Goal: Task Accomplishment & Management: Manage account settings

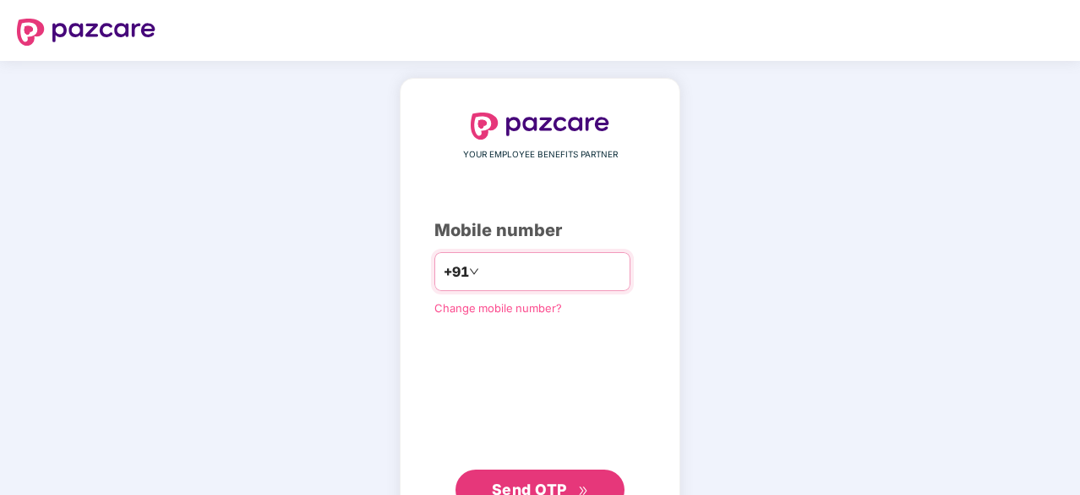
click at [593, 270] on input "number" at bounding box center [552, 271] width 139 height 27
type input "**********"
click at [563, 480] on span "Send OTP" at bounding box center [529, 488] width 75 height 18
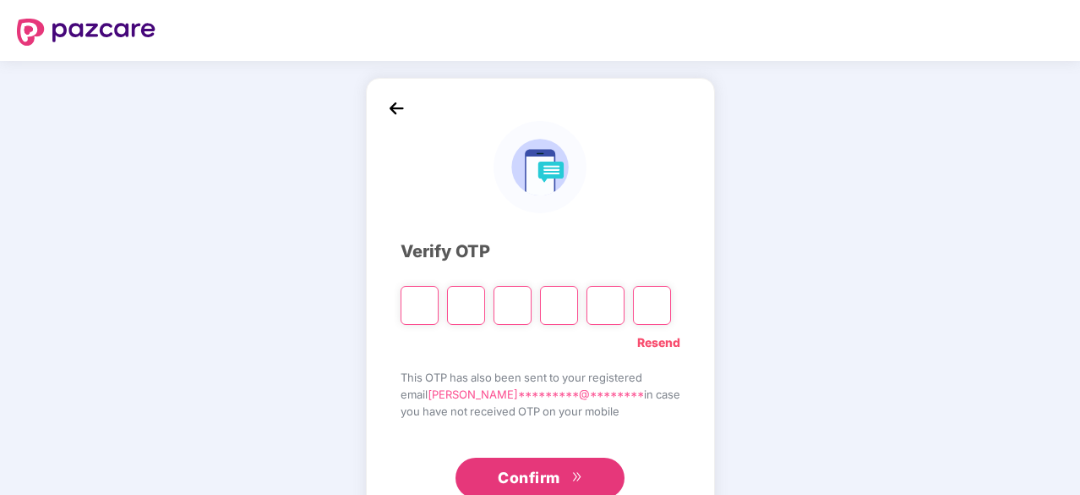
type input "*"
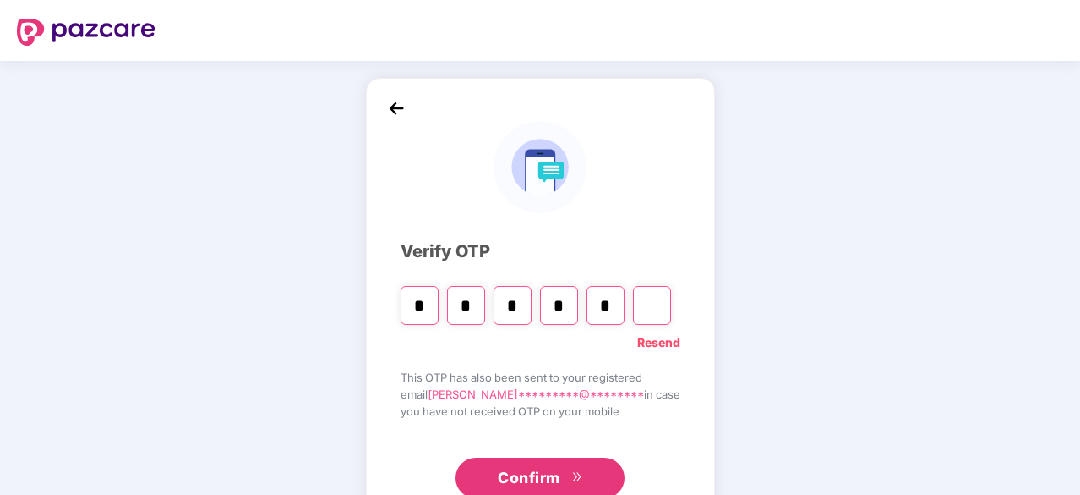
type input "*"
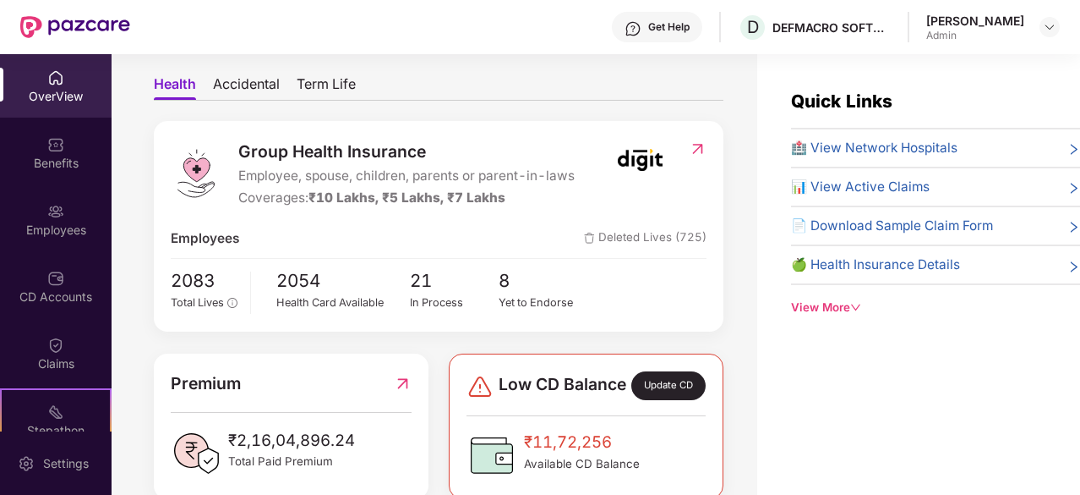
scroll to position [142, 0]
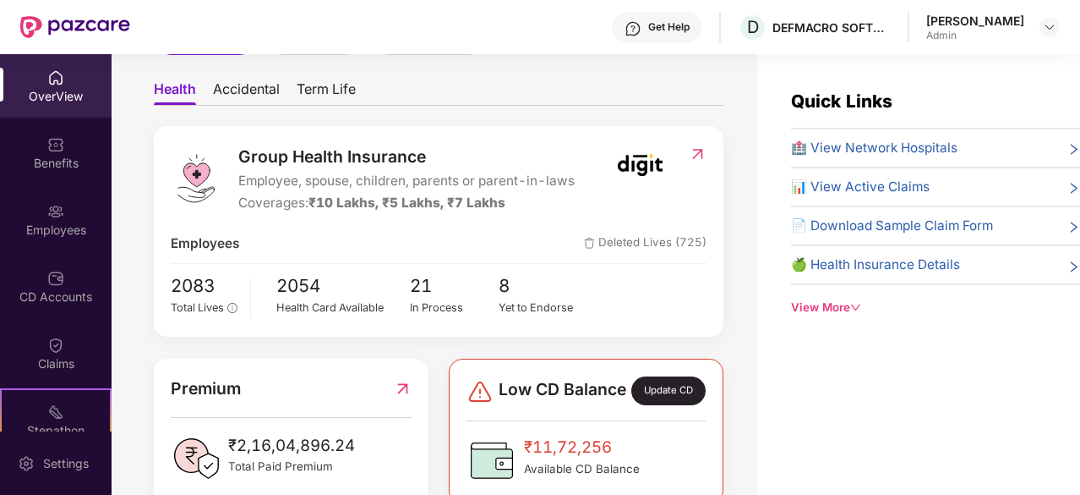
click at [812, 304] on div "View More" at bounding box center [935, 307] width 289 height 18
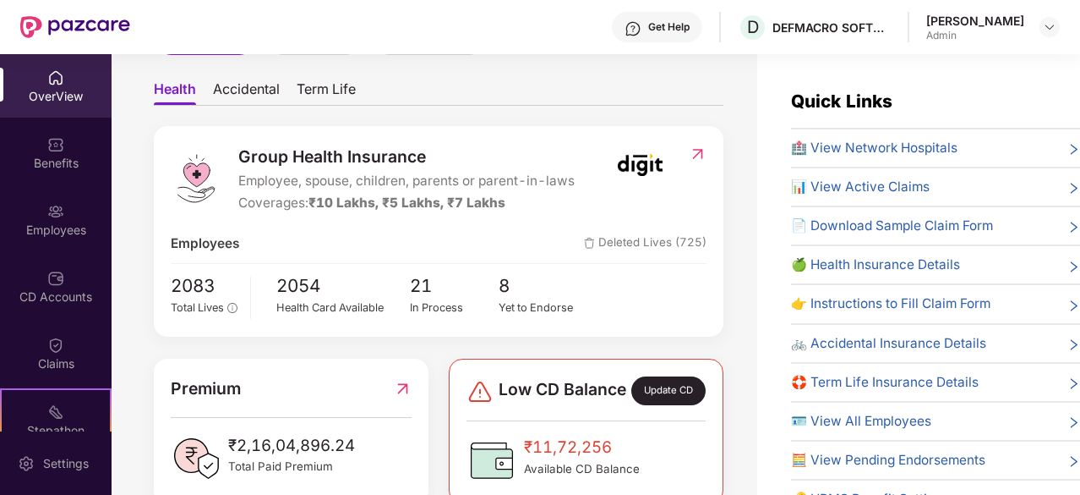
scroll to position [111, 0]
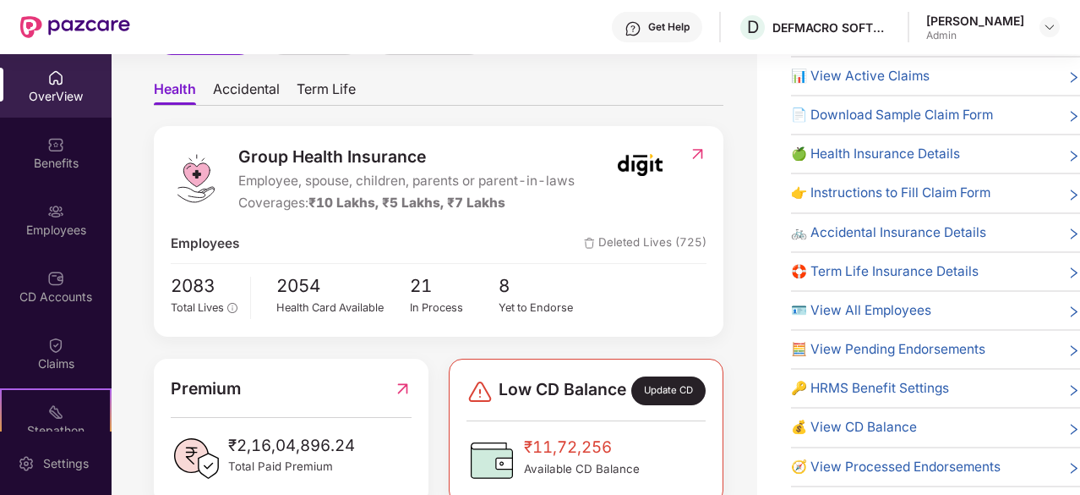
click at [905, 418] on span "💰 View CD Balance" at bounding box center [854, 427] width 126 height 20
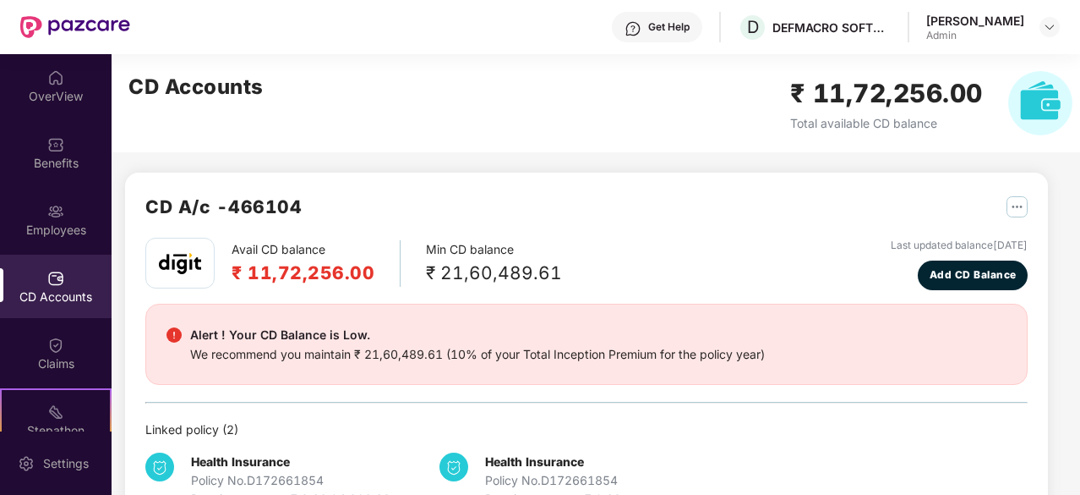
scroll to position [52, 0]
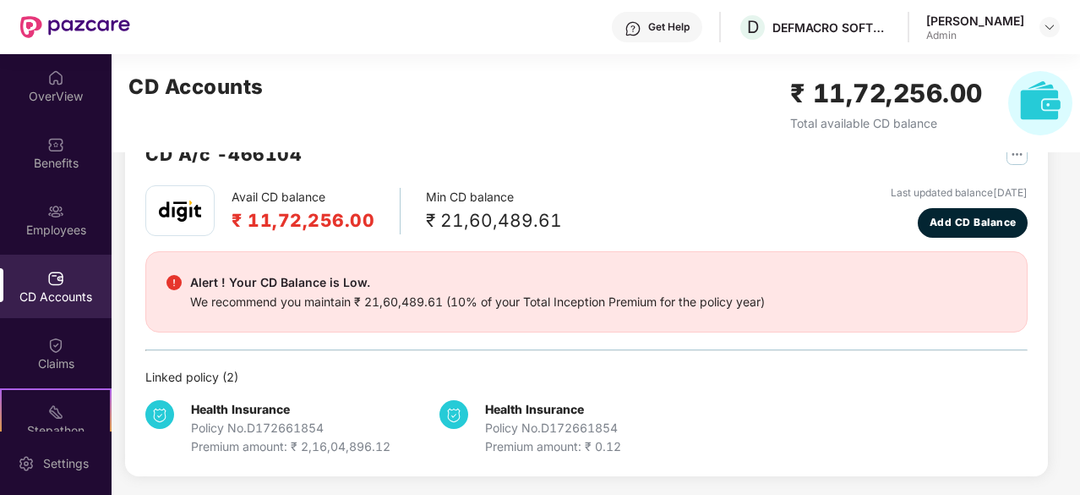
click at [59, 310] on div "CD Accounts" at bounding box center [56, 285] width 112 height 63
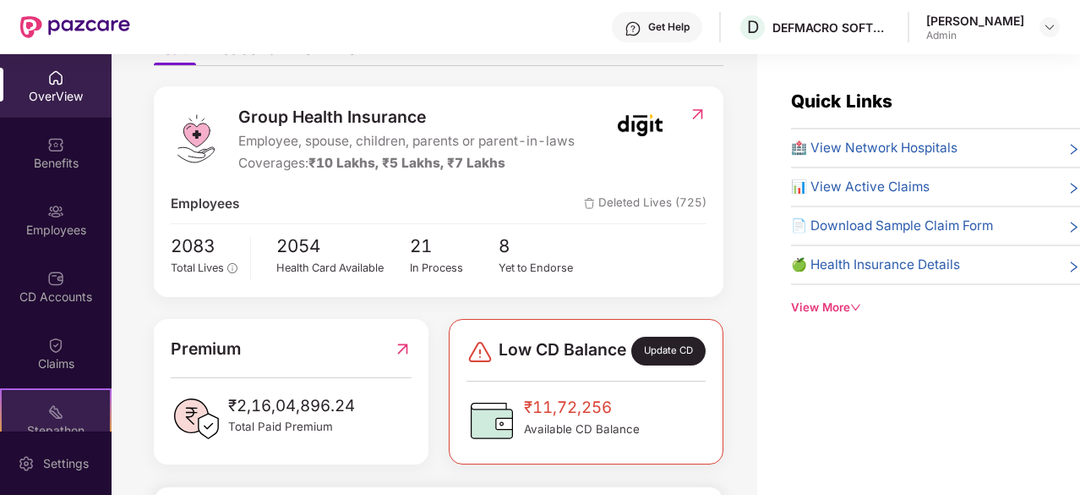
scroll to position [223, 0]
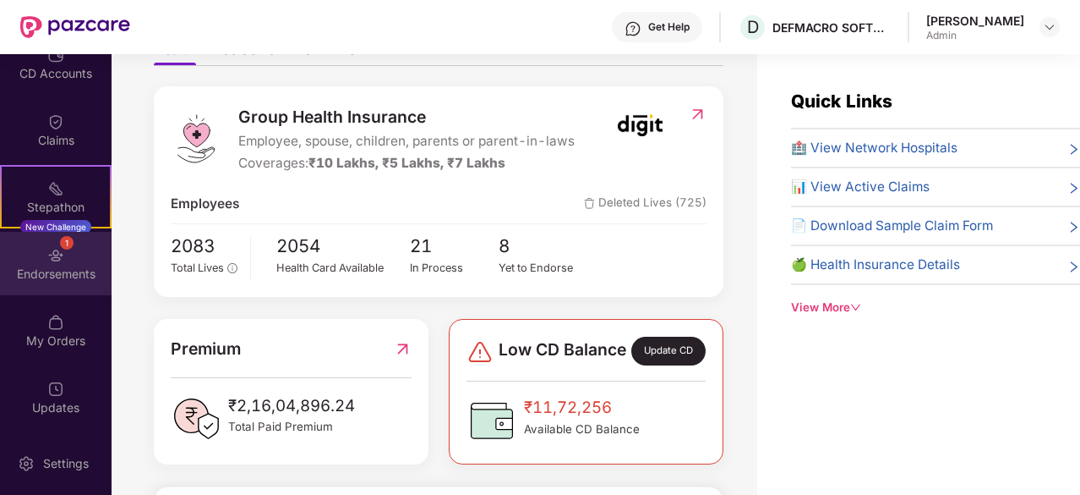
click at [57, 286] on div "1 Endorsements" at bounding box center [56, 263] width 112 height 63
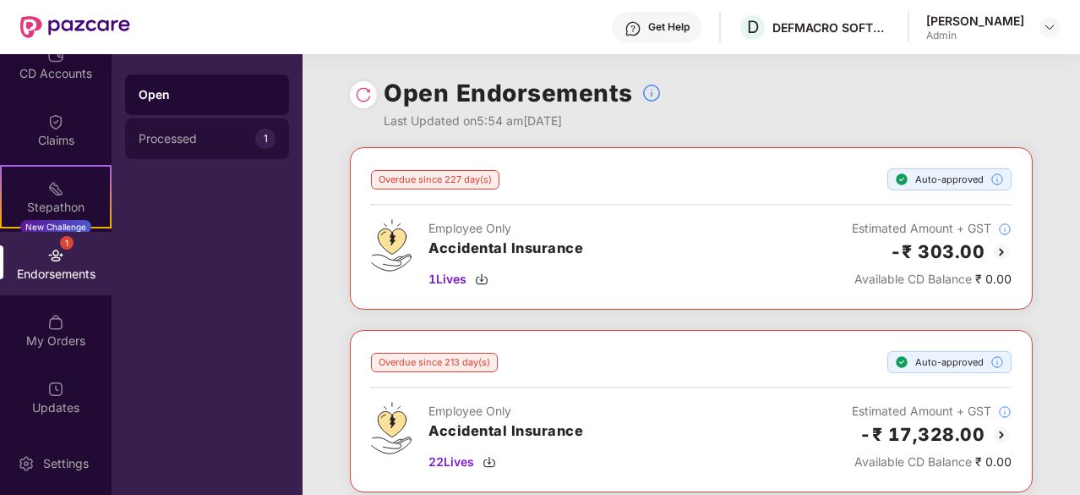
click at [196, 134] on div "Processed" at bounding box center [197, 139] width 117 height 14
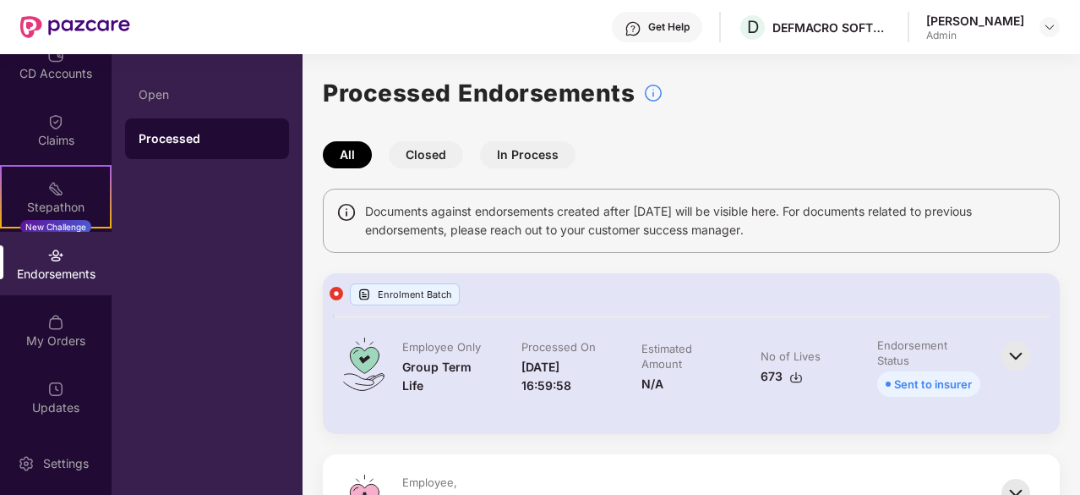
click at [426, 167] on button "Closed" at bounding box center [426, 154] width 74 height 27
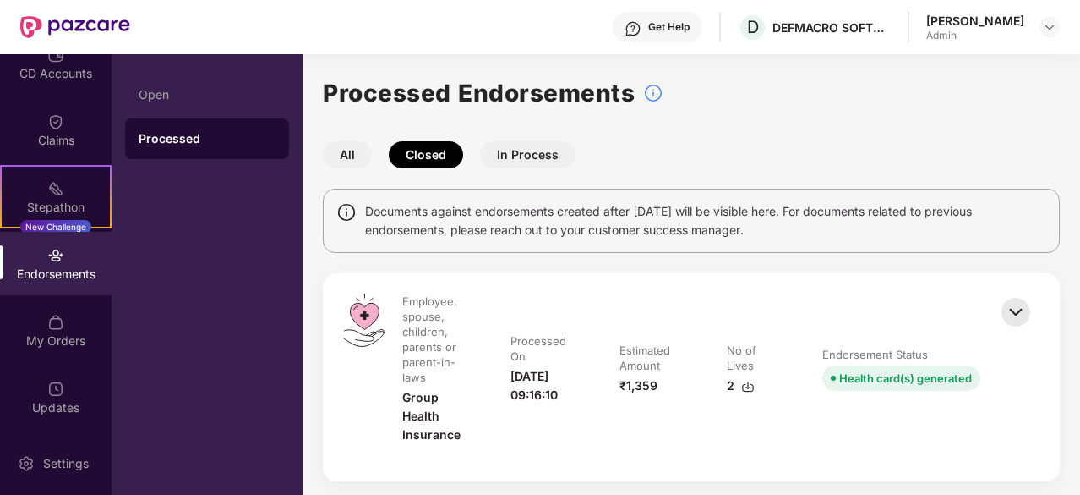
click at [338, 158] on button "All" at bounding box center [347, 154] width 49 height 27
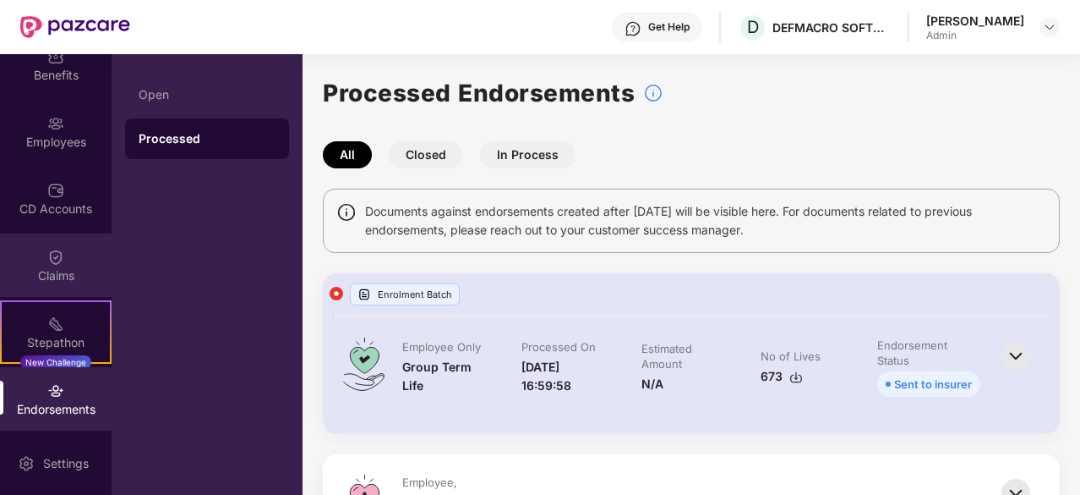
scroll to position [86, 0]
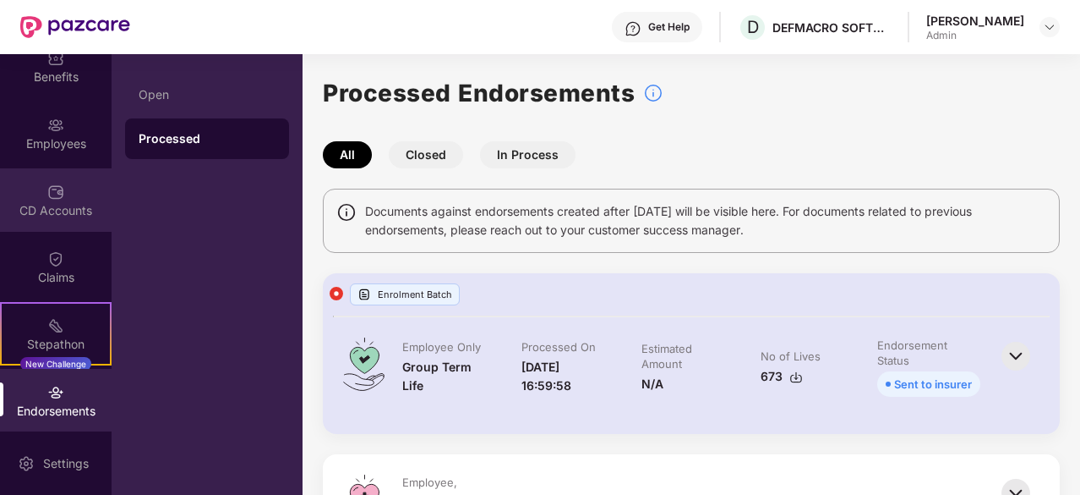
click at [66, 188] on div "CD Accounts" at bounding box center [56, 199] width 112 height 63
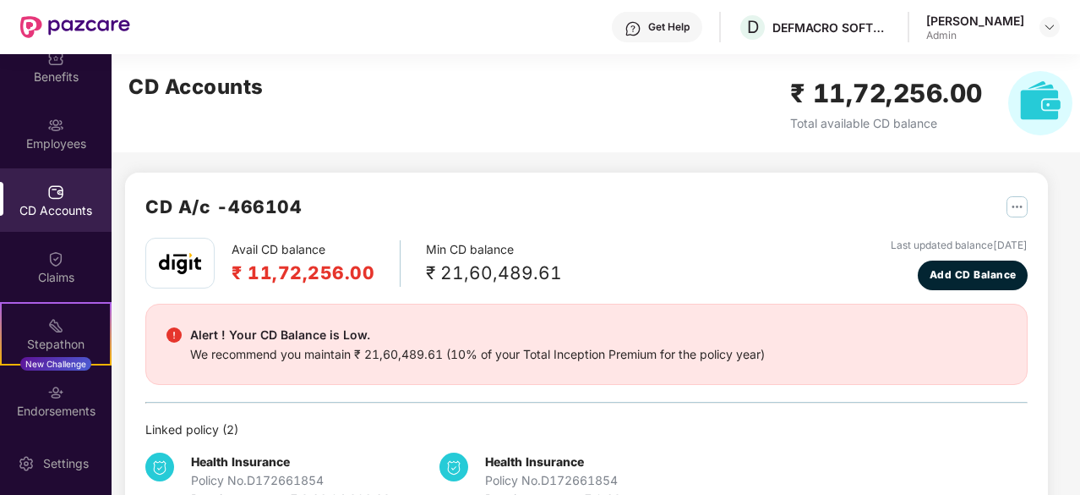
scroll to position [52, 0]
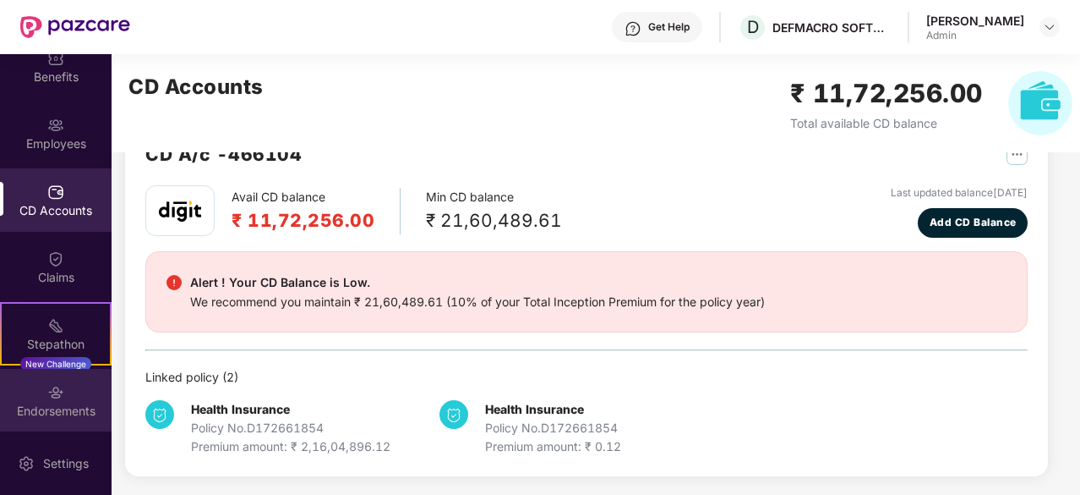
click at [67, 377] on div "Endorsements" at bounding box center [56, 400] width 112 height 63
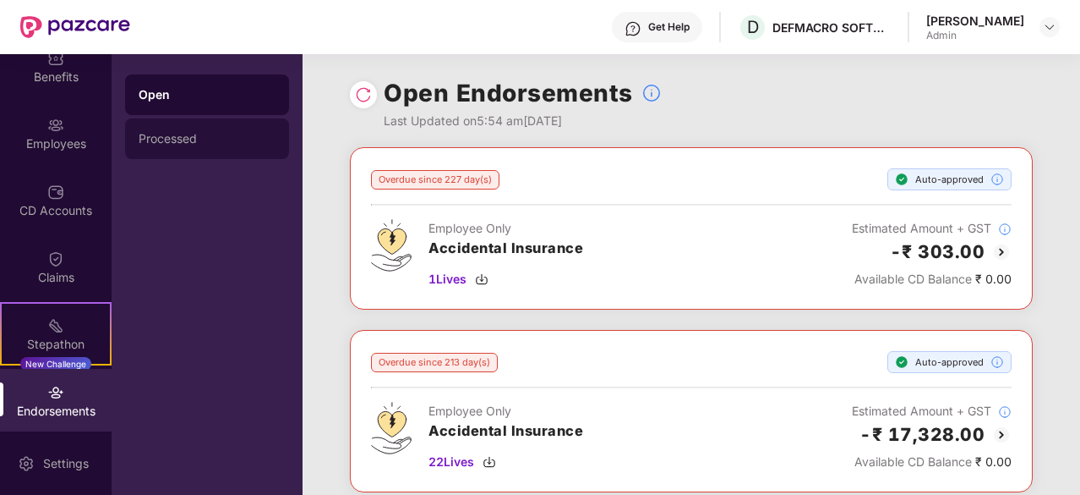
click at [228, 145] on div "Processed" at bounding box center [207, 139] width 137 height 14
